Goal: Browse casually

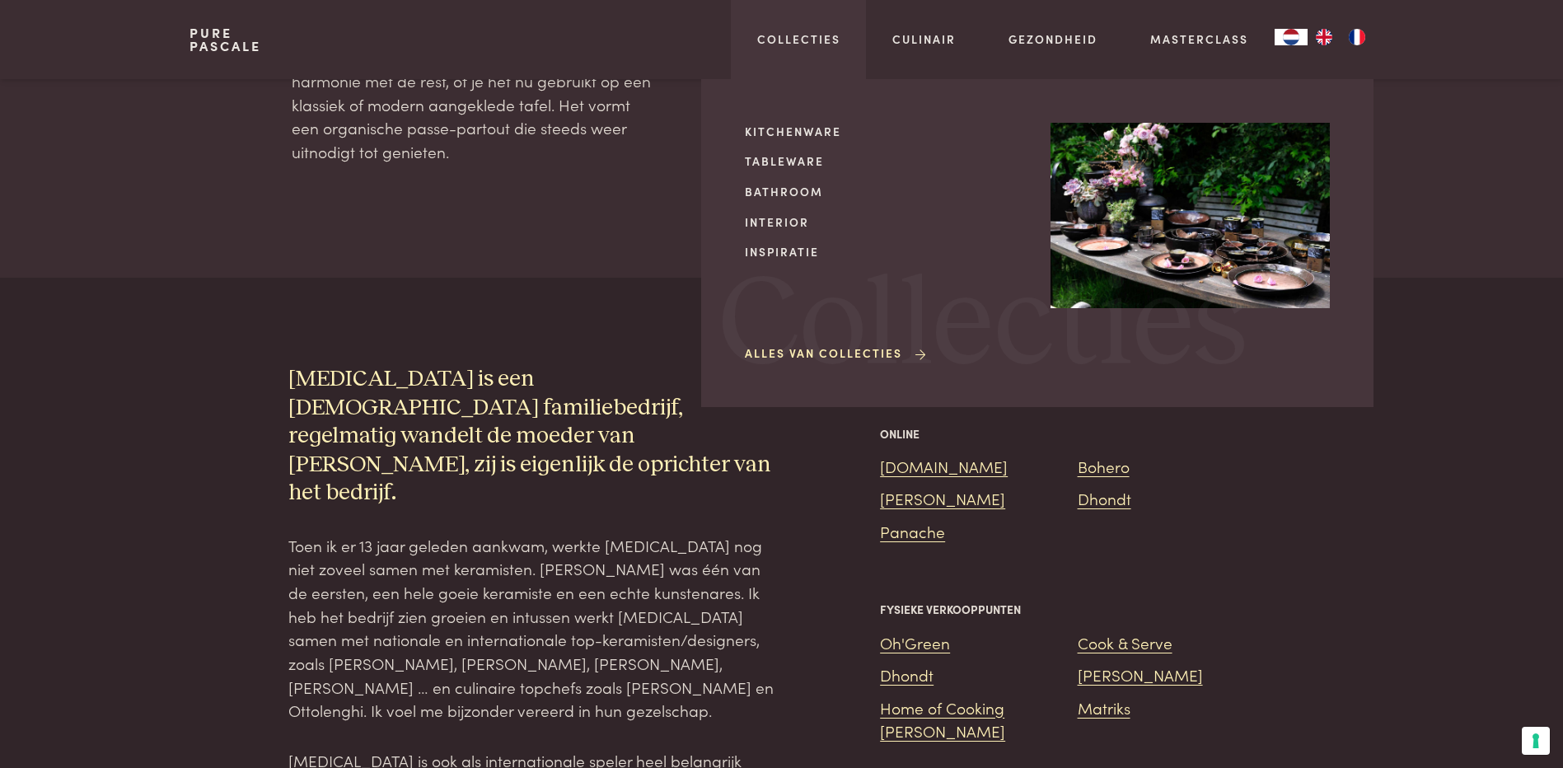
scroll to position [1071, 0]
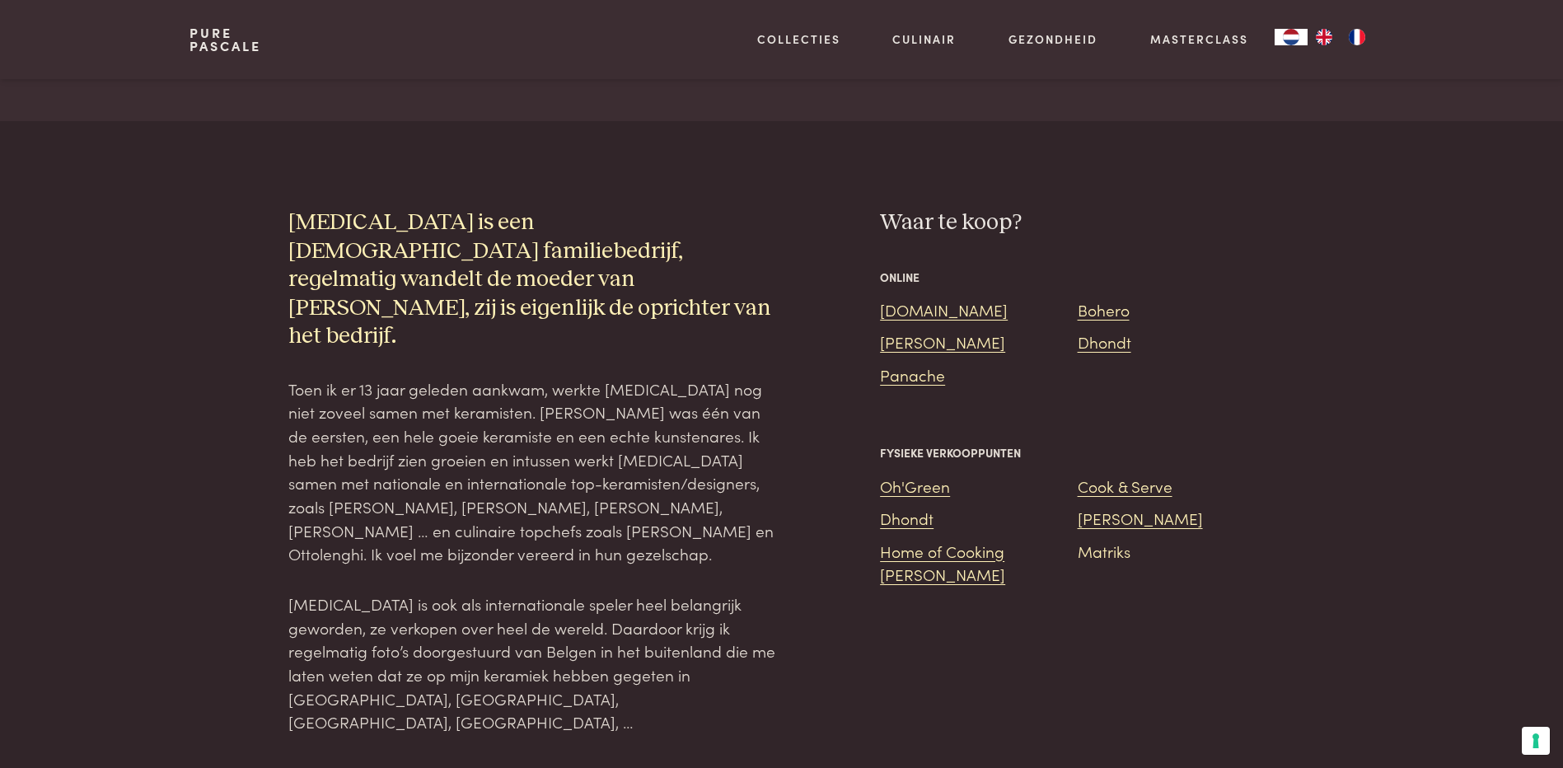
click at [1111, 558] on link "Matriks" at bounding box center [1104, 551] width 53 height 22
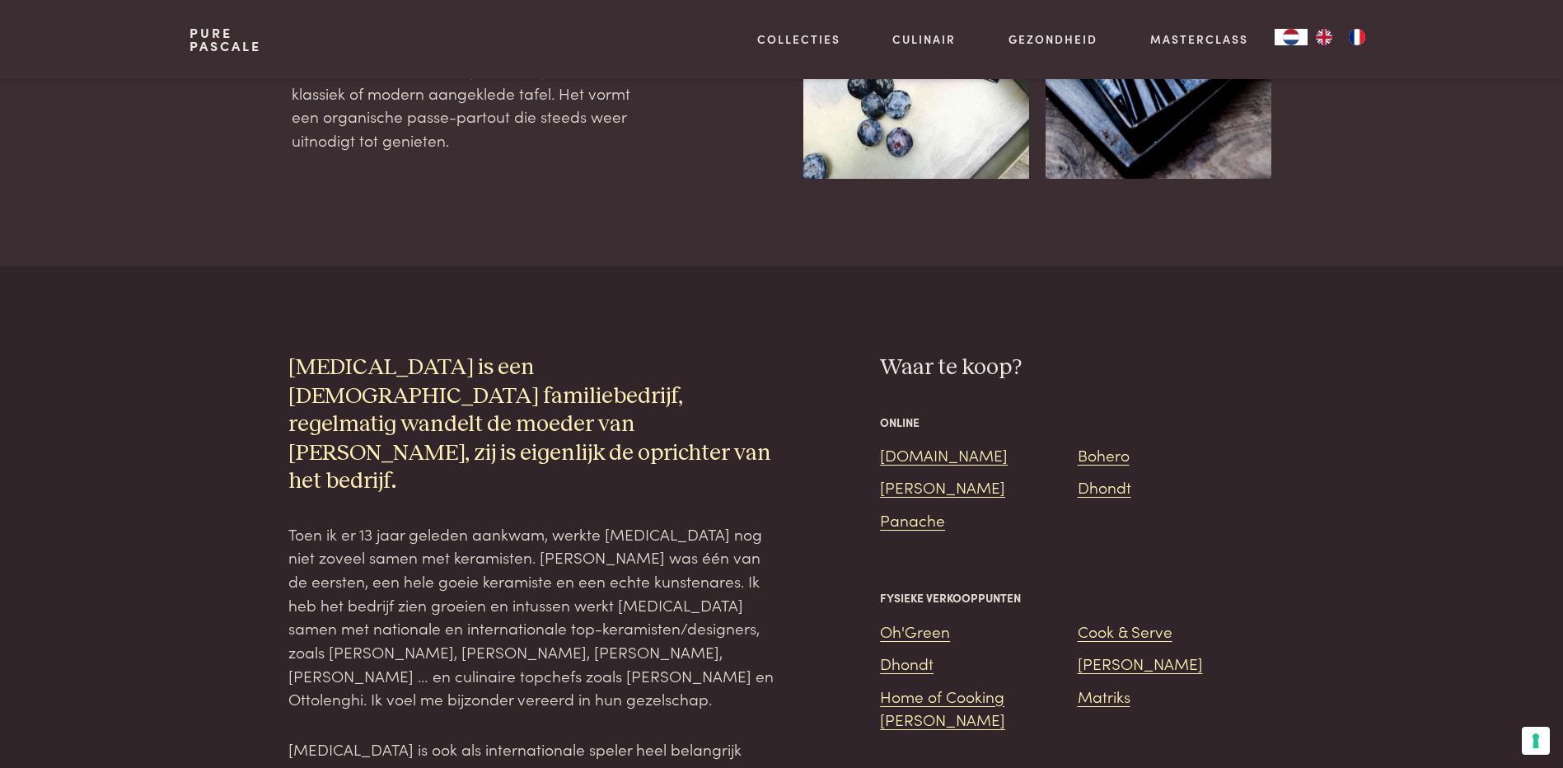
scroll to position [659, 0]
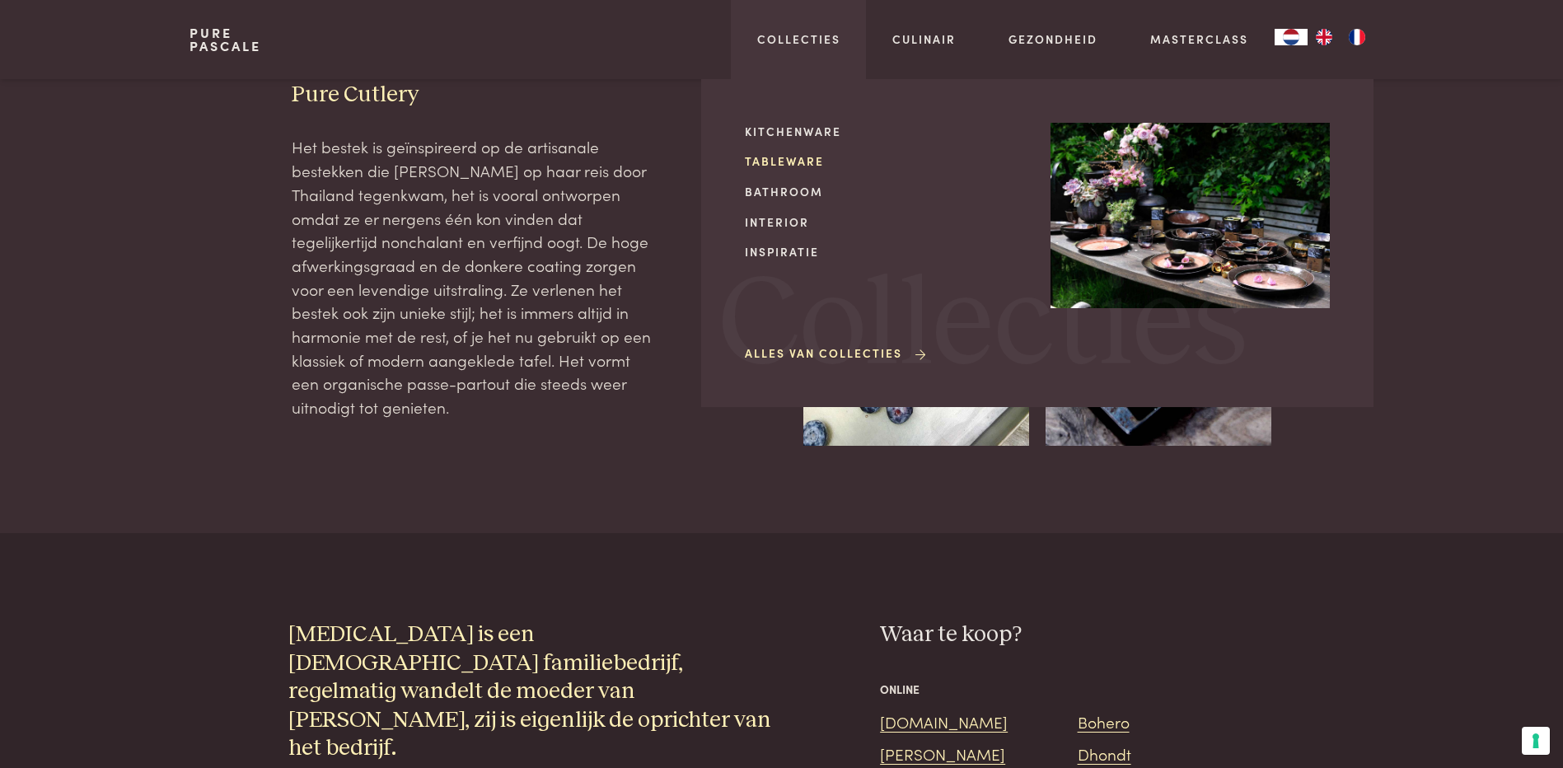
click at [793, 159] on link "Tableware" at bounding box center [884, 160] width 279 height 17
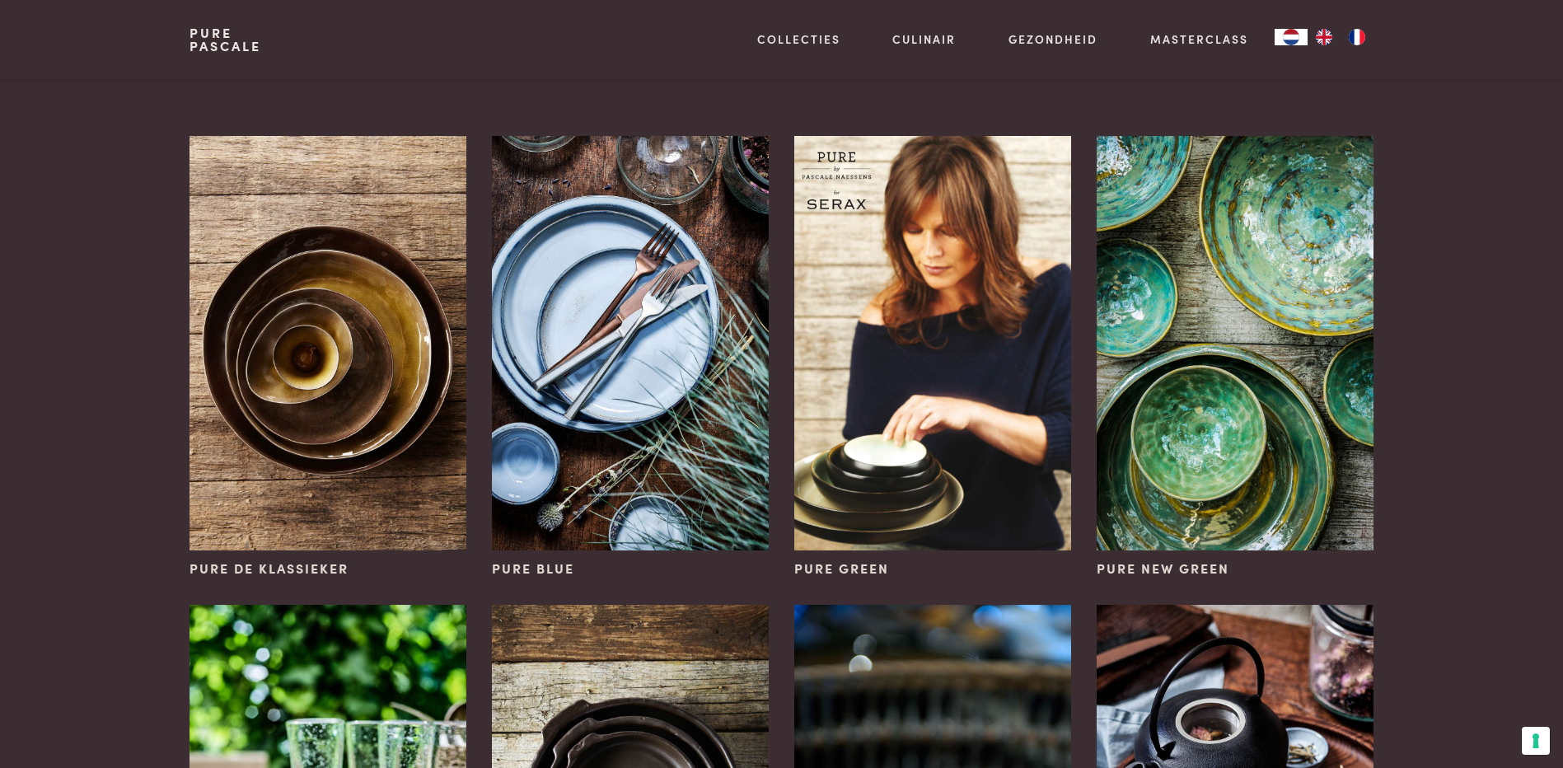
scroll to position [82, 0]
click at [217, 38] on link "Pure Pascale" at bounding box center [225, 39] width 72 height 26
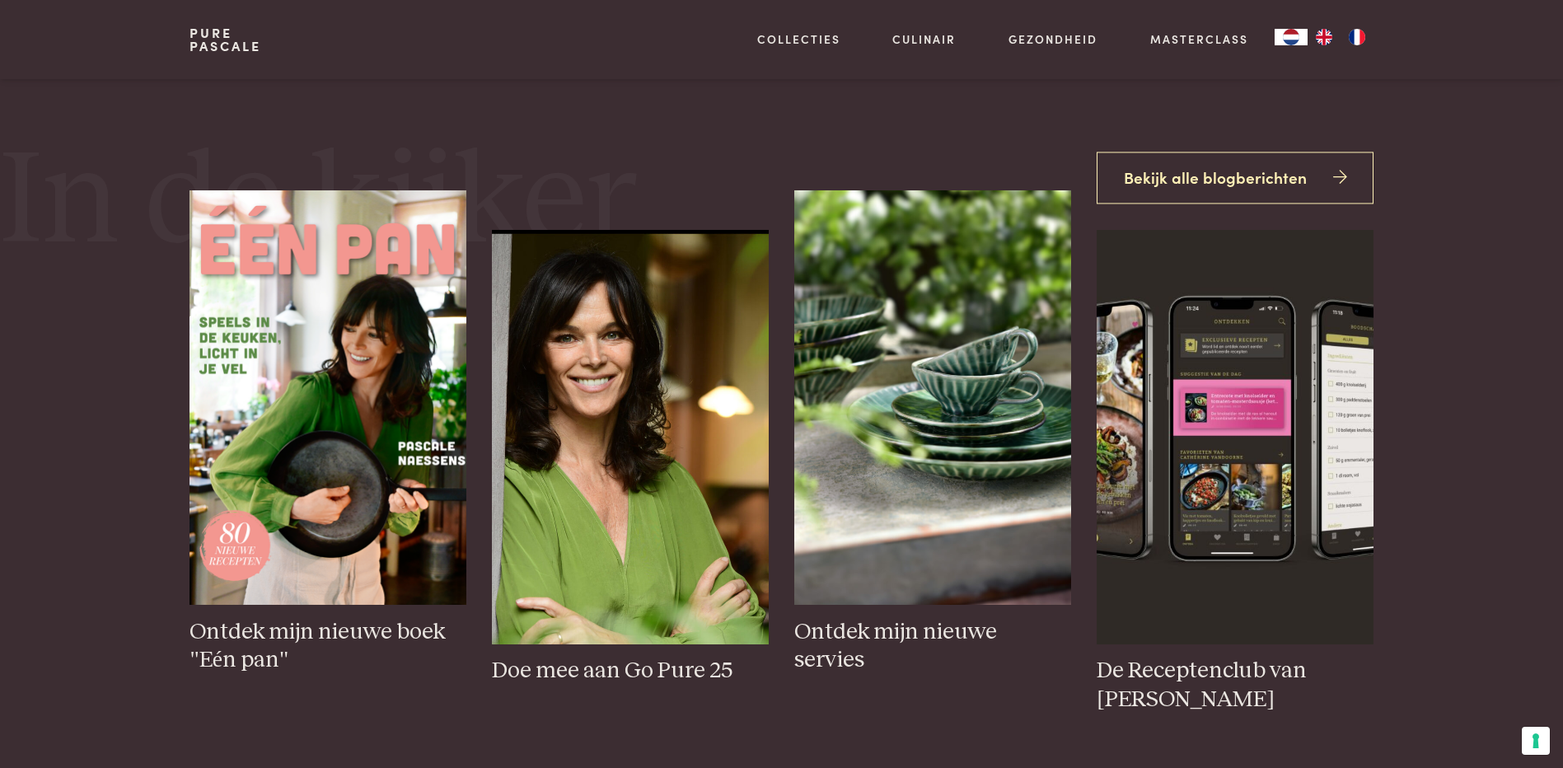
scroll to position [741, 0]
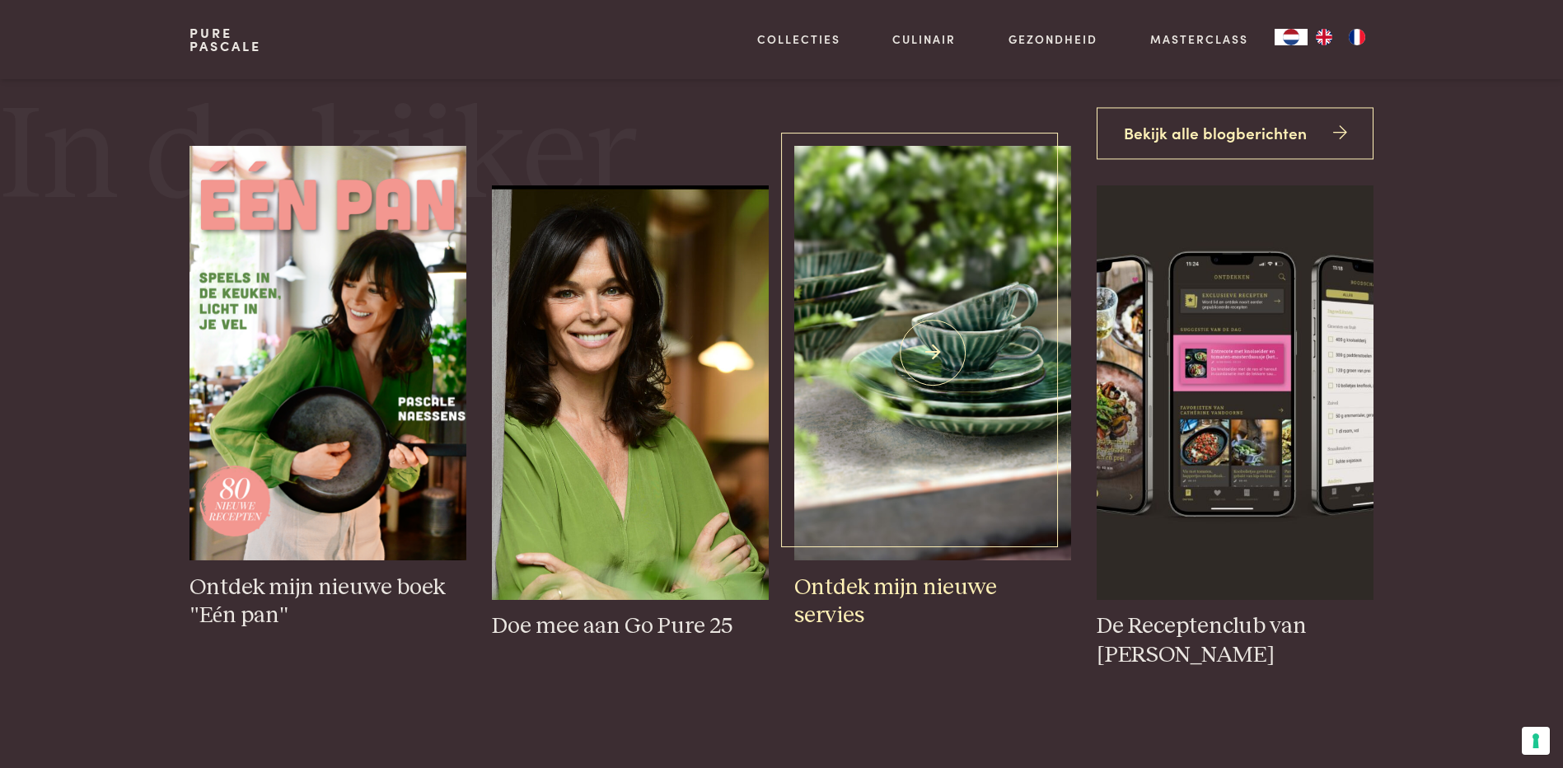
click at [933, 363] on img at bounding box center [932, 353] width 276 height 414
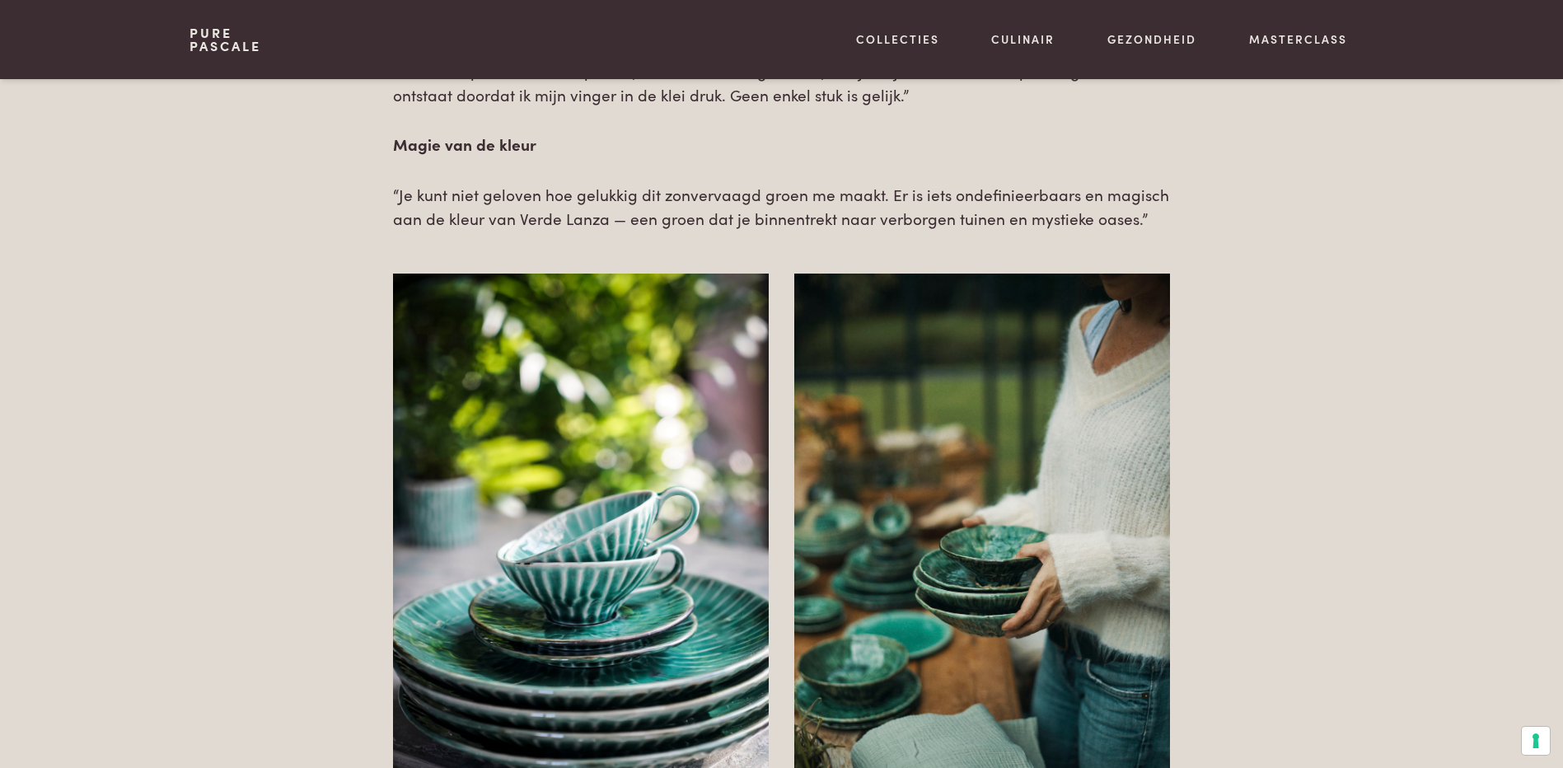
scroll to position [2636, 0]
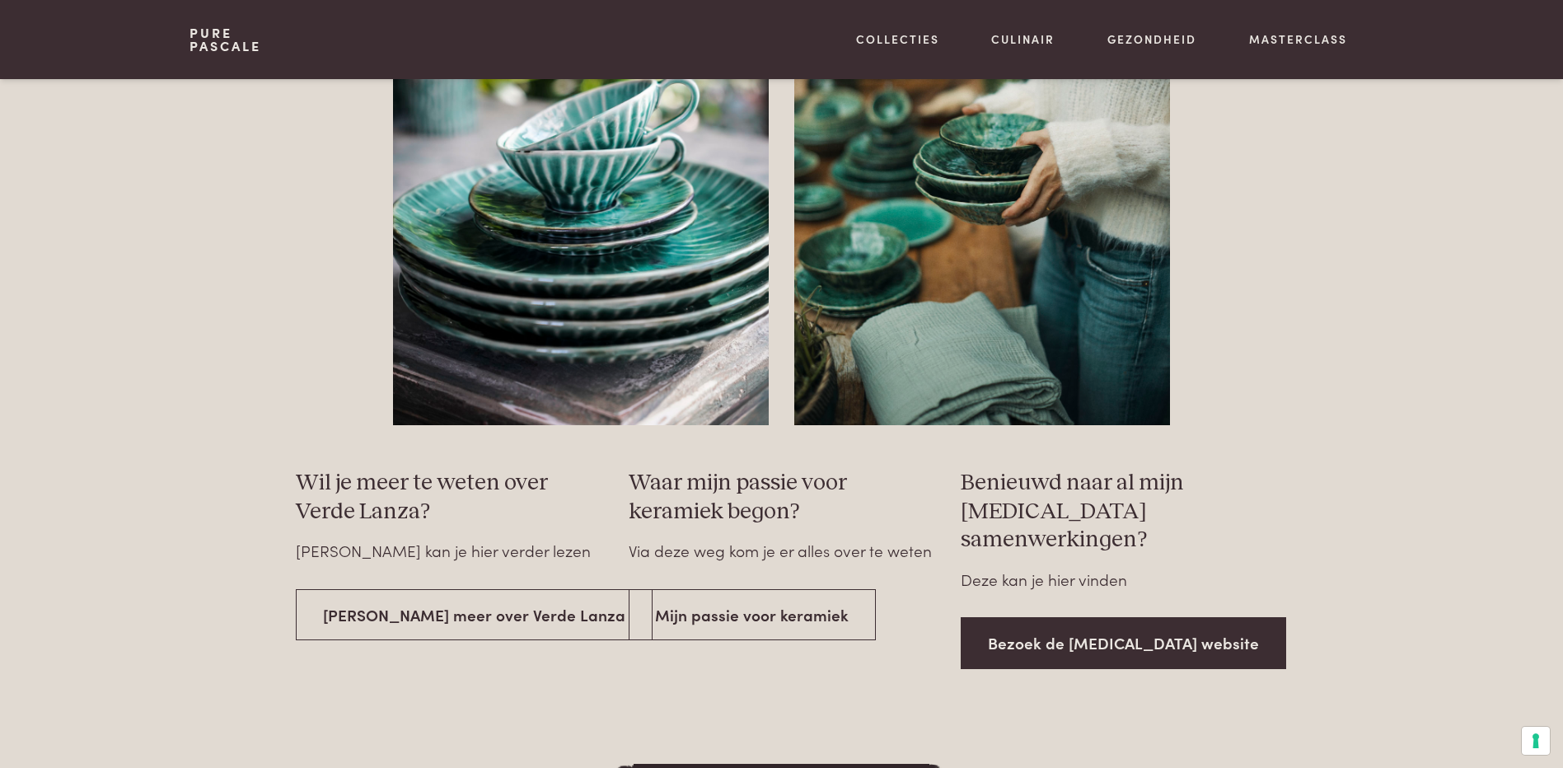
click at [1086, 618] on link "Bezoek de Serax website" at bounding box center [1123, 643] width 325 height 52
